Goal: Answer question/provide support

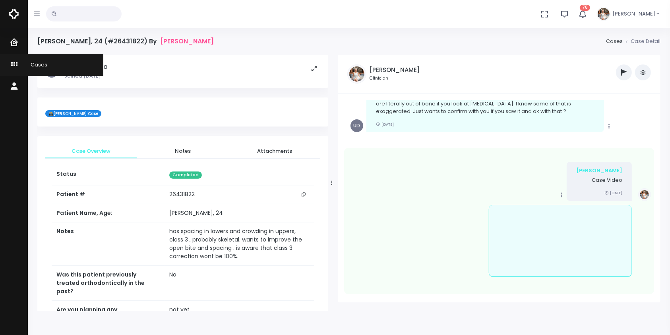
click at [16, 64] on icon "scrollable content" at bounding box center [15, 65] width 11 height 10
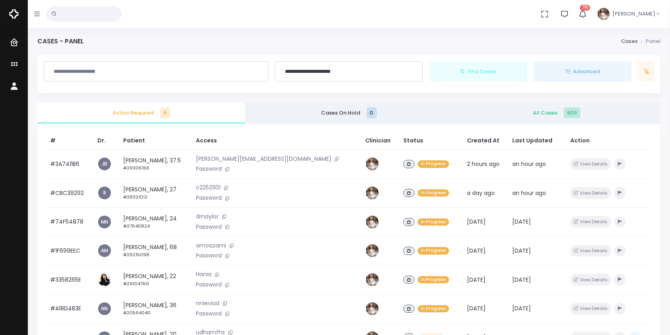
scroll to position [177, 0]
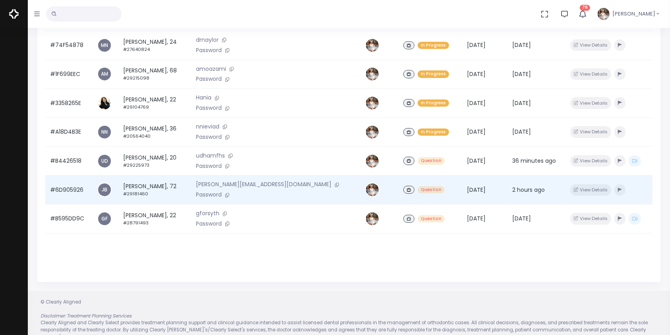
click at [68, 196] on td "#6D905926" at bounding box center [68, 189] width 47 height 29
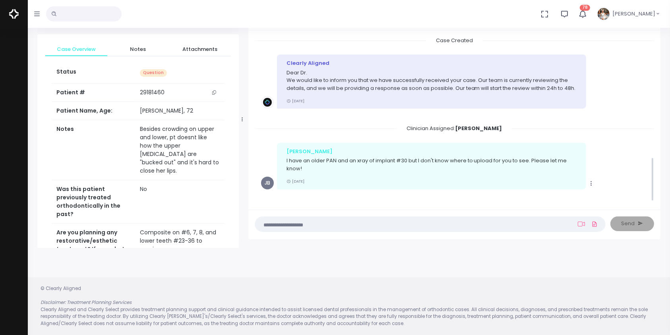
scroll to position [449, 0]
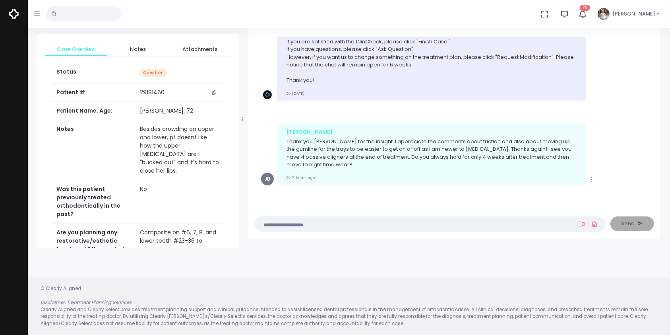
click at [316, 224] on textarea at bounding box center [415, 223] width 310 height 9
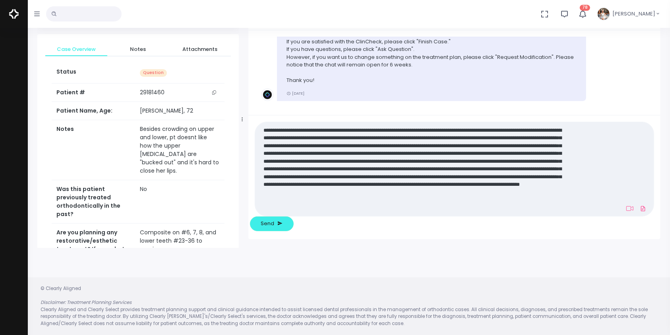
scroll to position [0, 0]
type textarea "**********"
click at [274, 222] on span "Send" at bounding box center [268, 223] width 14 height 8
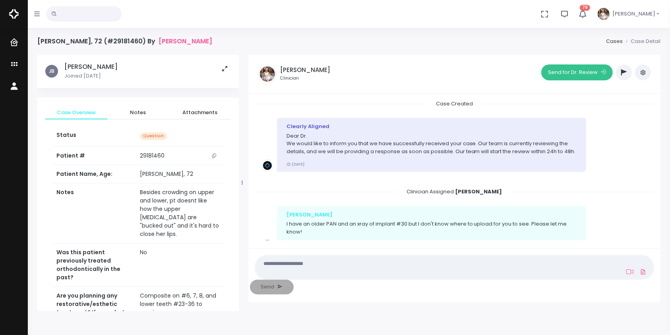
click at [563, 78] on button "Send for Dr. Review" at bounding box center [578, 72] width 72 height 16
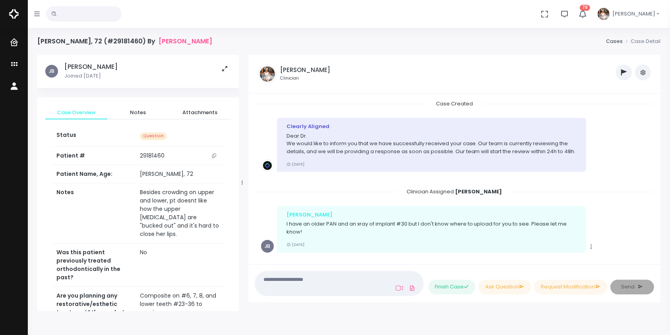
scroll to position [755, 0]
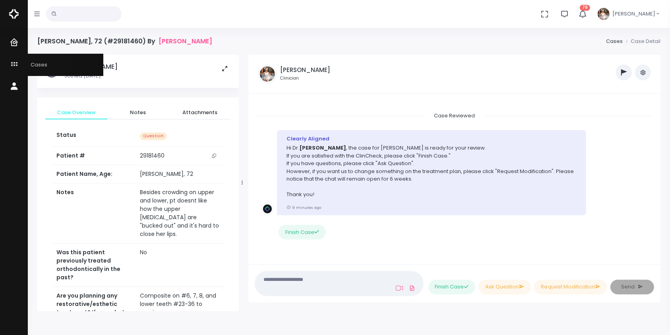
click at [12, 61] on icon "scrollable content" at bounding box center [15, 65] width 11 height 10
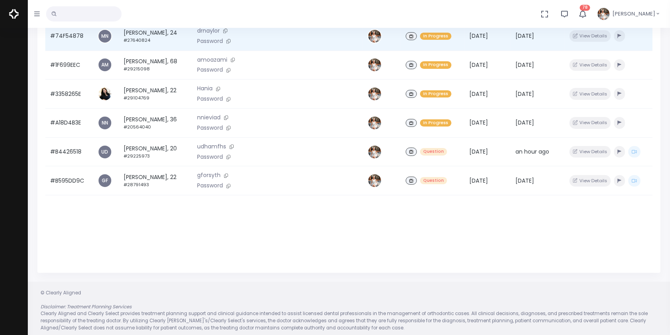
scroll to position [190, 0]
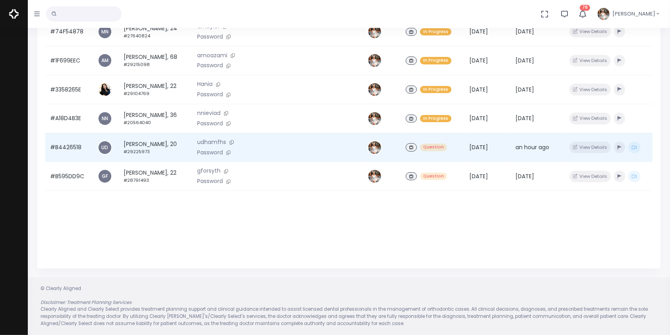
click at [70, 155] on td "#B4426518" at bounding box center [69, 147] width 48 height 29
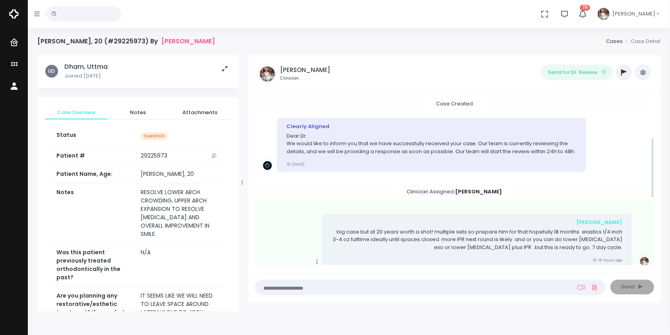
scroll to position [283, 0]
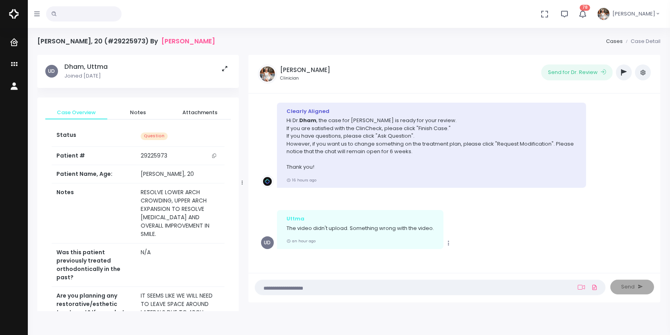
click at [353, 285] on textarea at bounding box center [415, 287] width 310 height 9
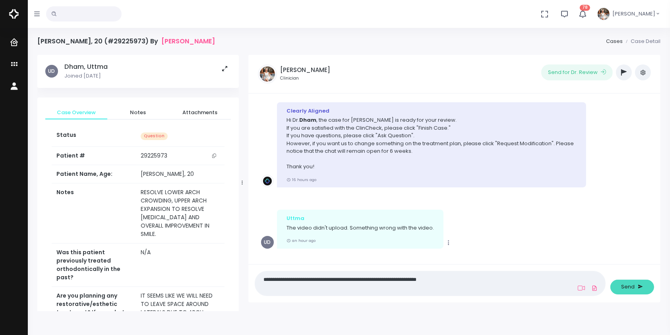
type textarea "**********"
click at [633, 288] on span "Send" at bounding box center [629, 287] width 14 height 8
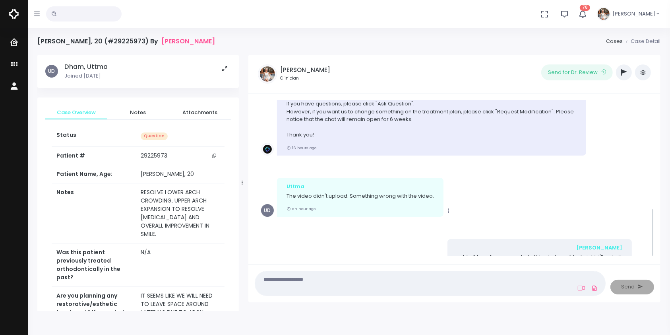
scroll to position [352, 0]
